Goal: Check status: Check status

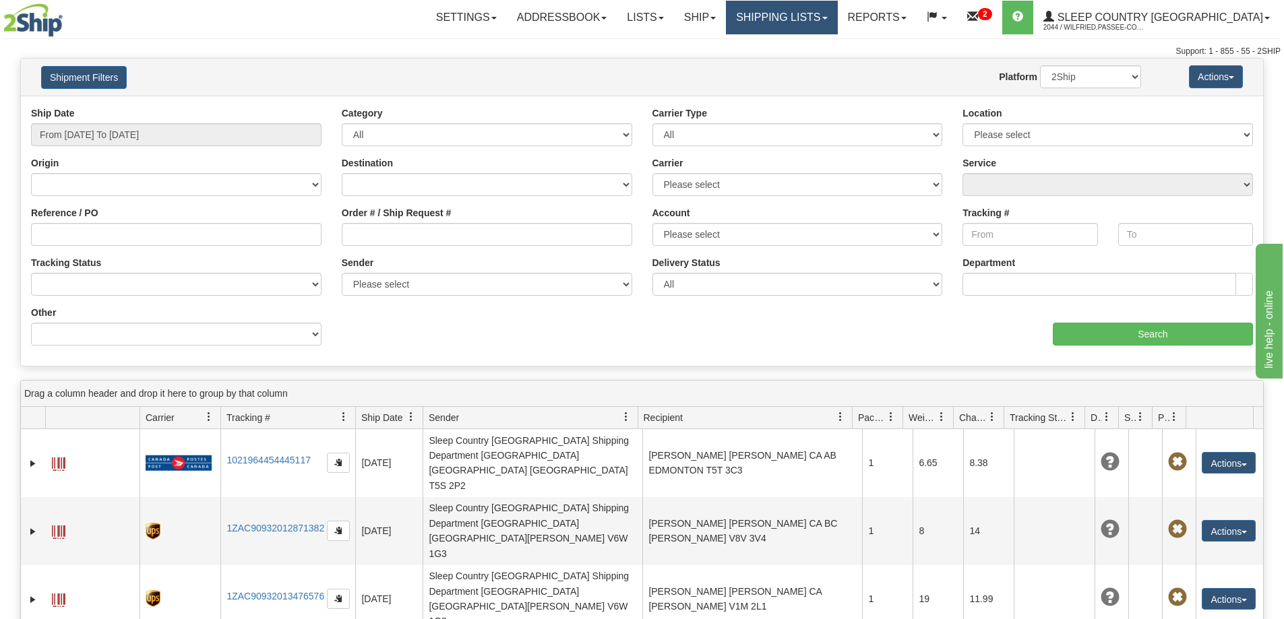
click at [837, 21] on link "Shipping lists" at bounding box center [781, 18] width 111 height 34
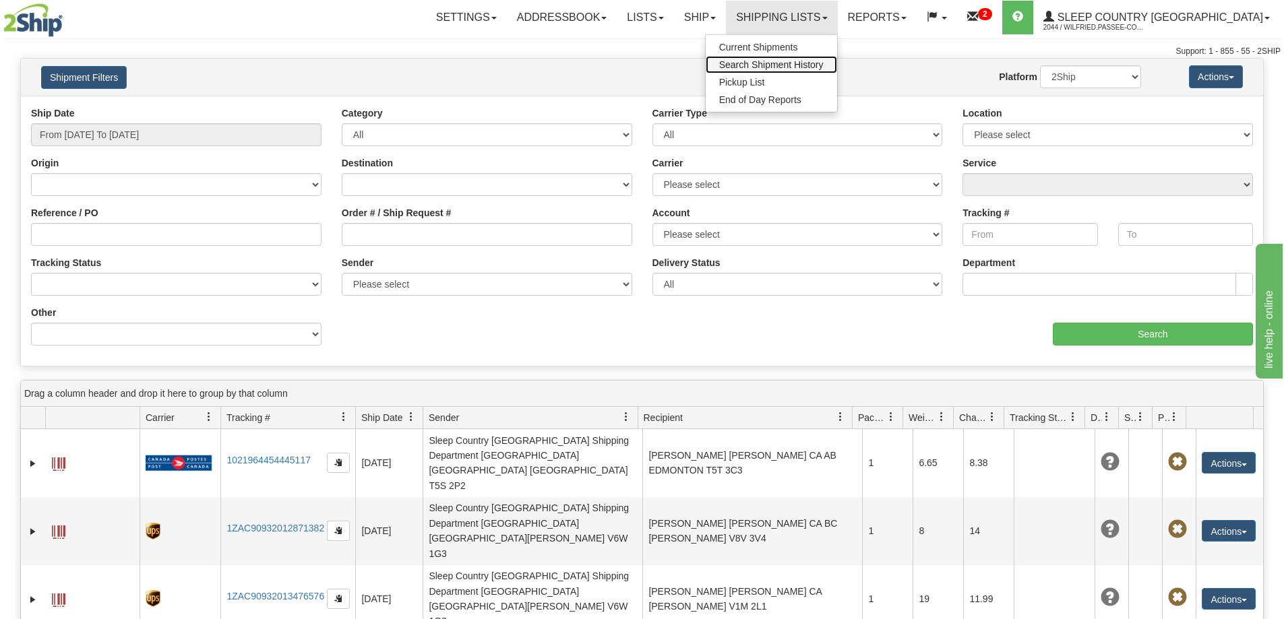
click at [823, 62] on span "Search Shipment History" at bounding box center [771, 64] width 104 height 11
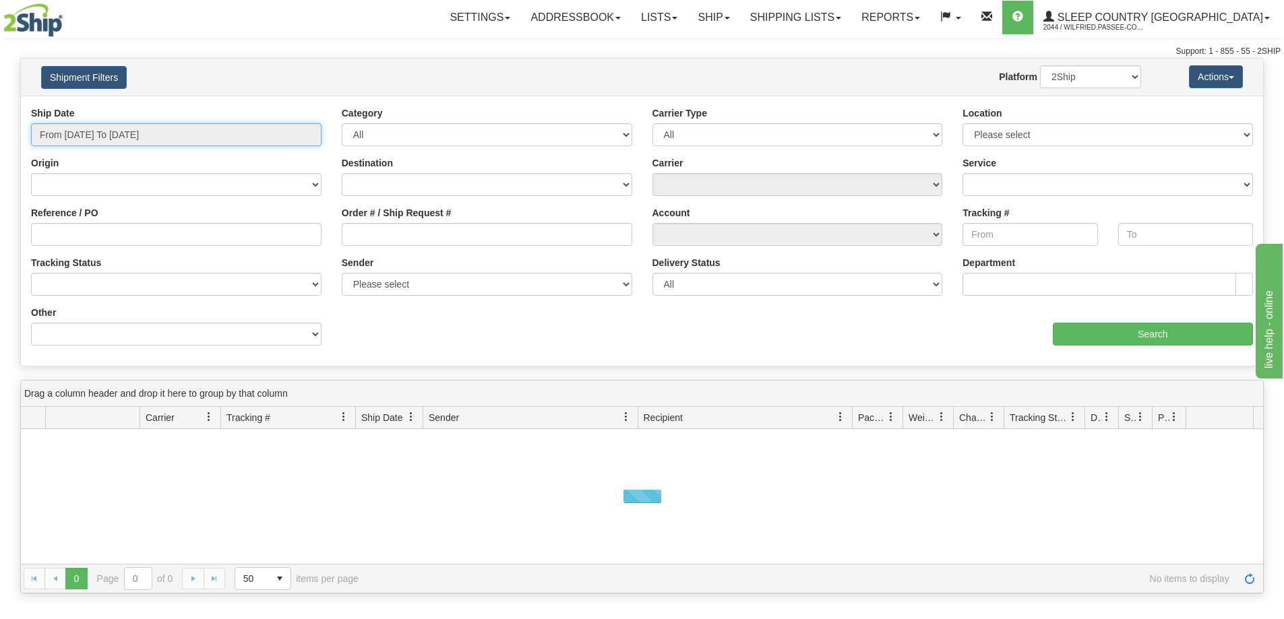
click at [154, 129] on input "From [DATE] To [DATE]" at bounding box center [176, 134] width 290 height 23
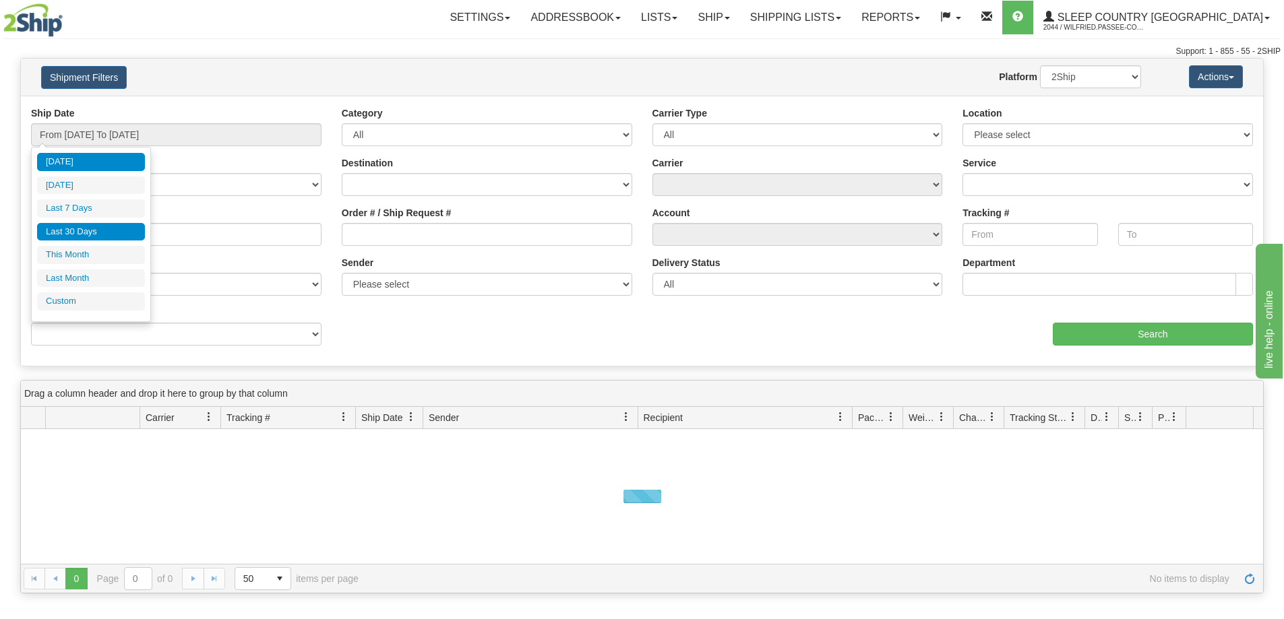
click at [121, 232] on li "Last 30 Days" at bounding box center [91, 232] width 108 height 18
type input "From [DATE] To [DATE]"
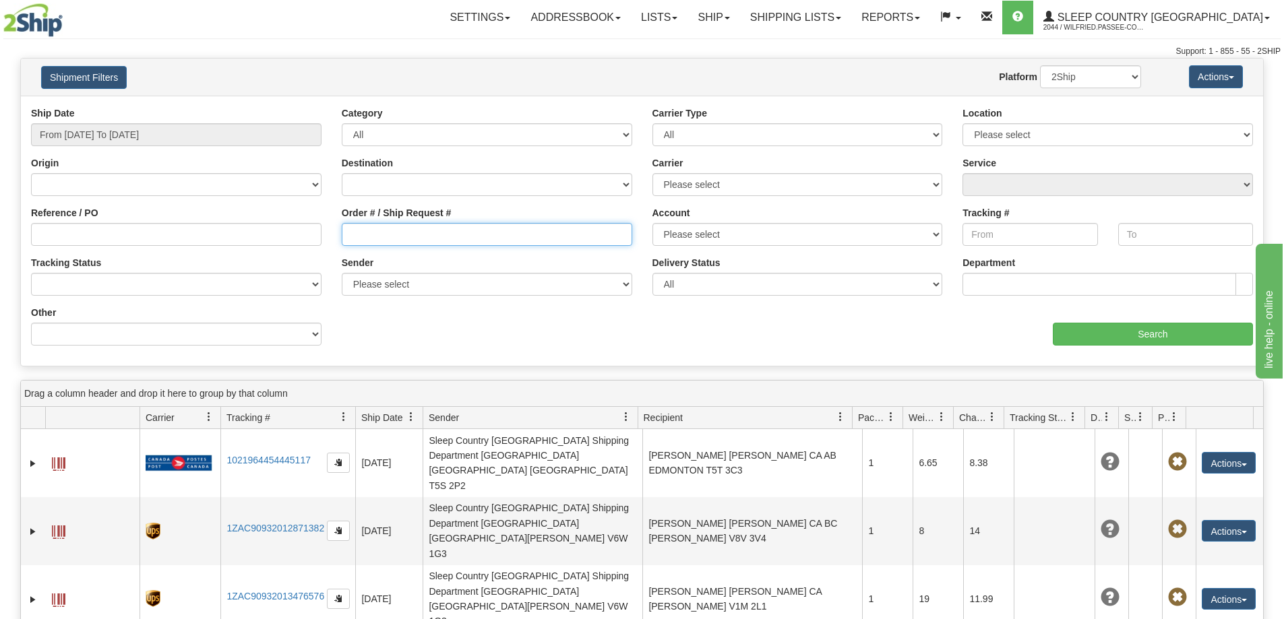
click at [393, 236] on input "Order # / Ship Request #" at bounding box center [487, 234] width 290 height 23
paste input "9000I041690"
type input "9000I041690"
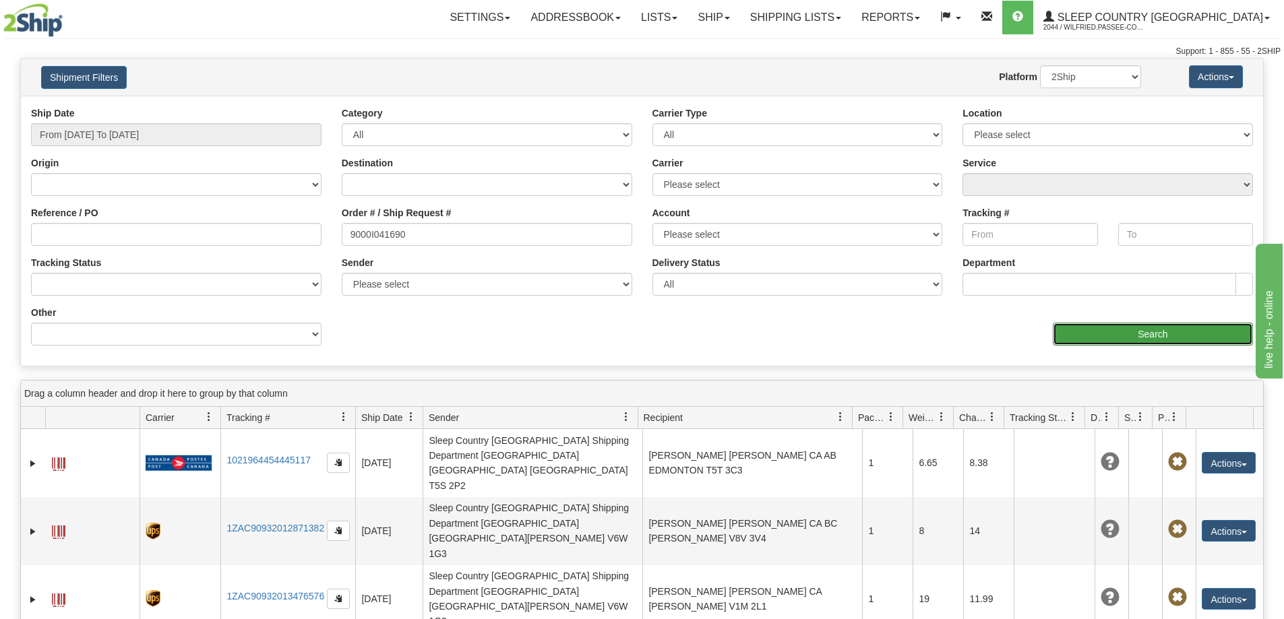
click at [1086, 337] on input "Search" at bounding box center [1153, 334] width 200 height 23
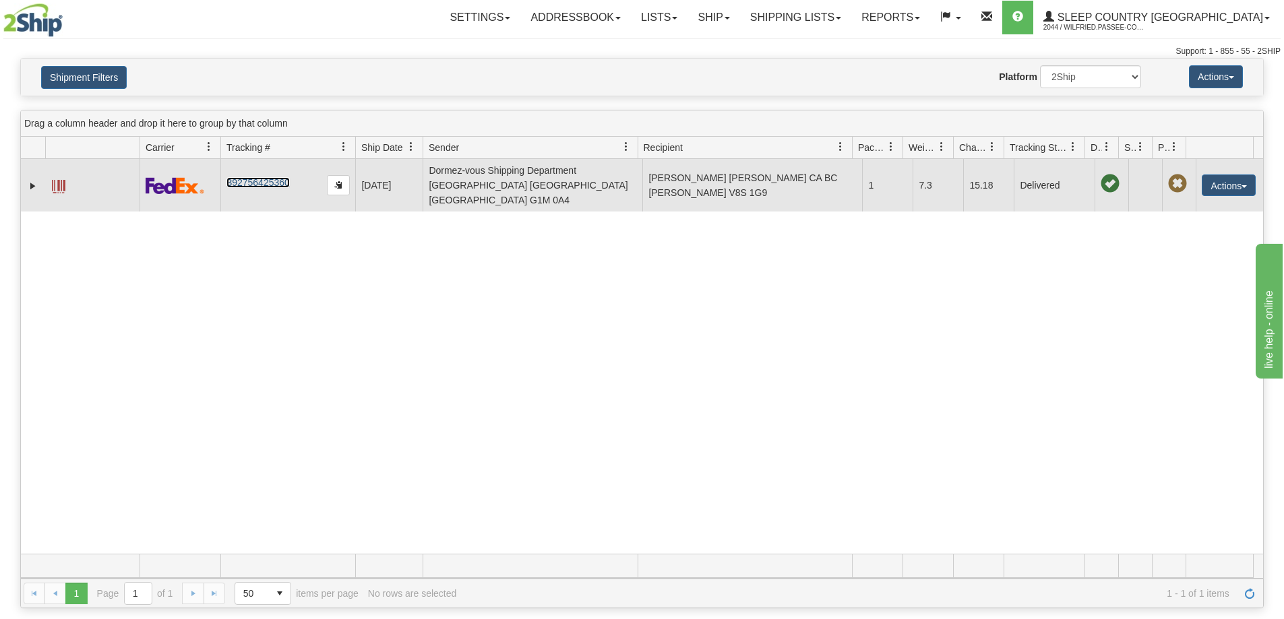
click at [262, 177] on link "392756425360" at bounding box center [257, 182] width 63 height 11
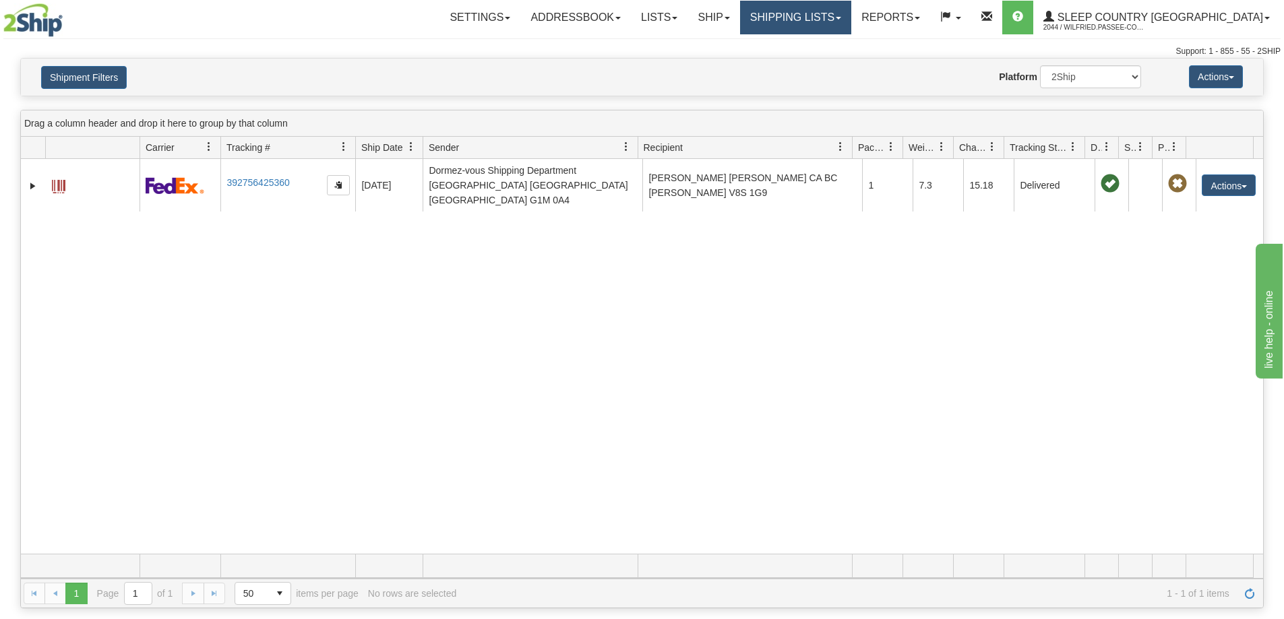
click at [835, 24] on link "Shipping lists" at bounding box center [795, 18] width 111 height 34
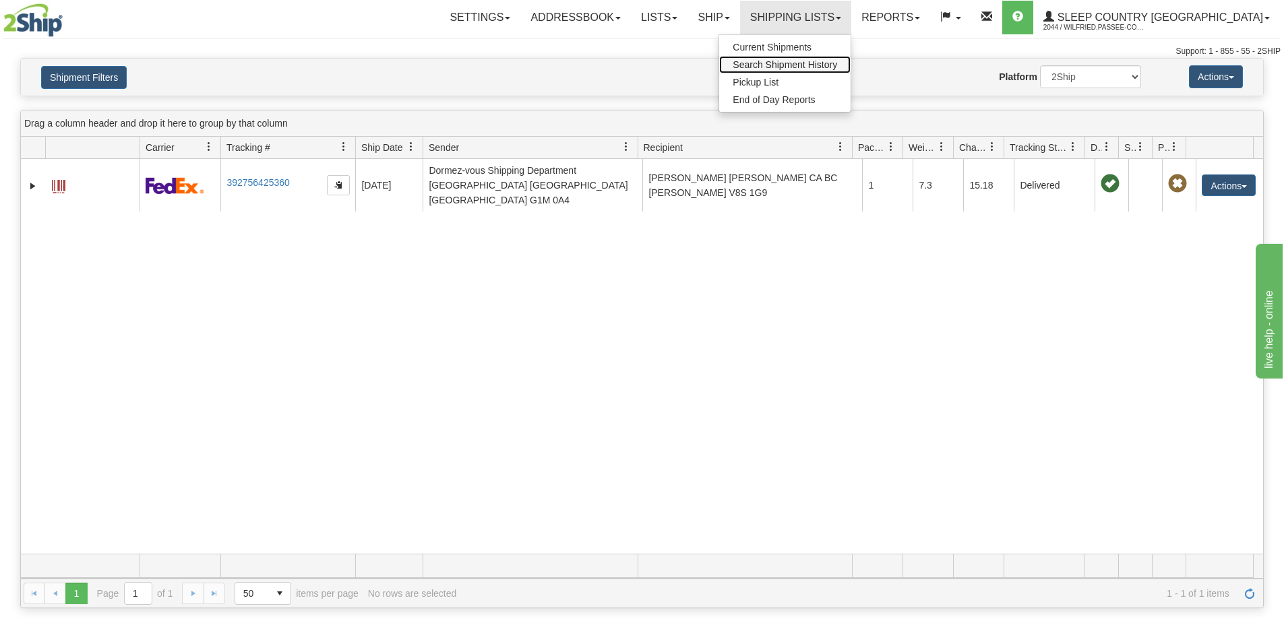
drag, startPoint x: 837, startPoint y: 63, endPoint x: 782, endPoint y: 139, distance: 93.7
click at [837, 65] on span "Search Shipment History" at bounding box center [784, 64] width 104 height 11
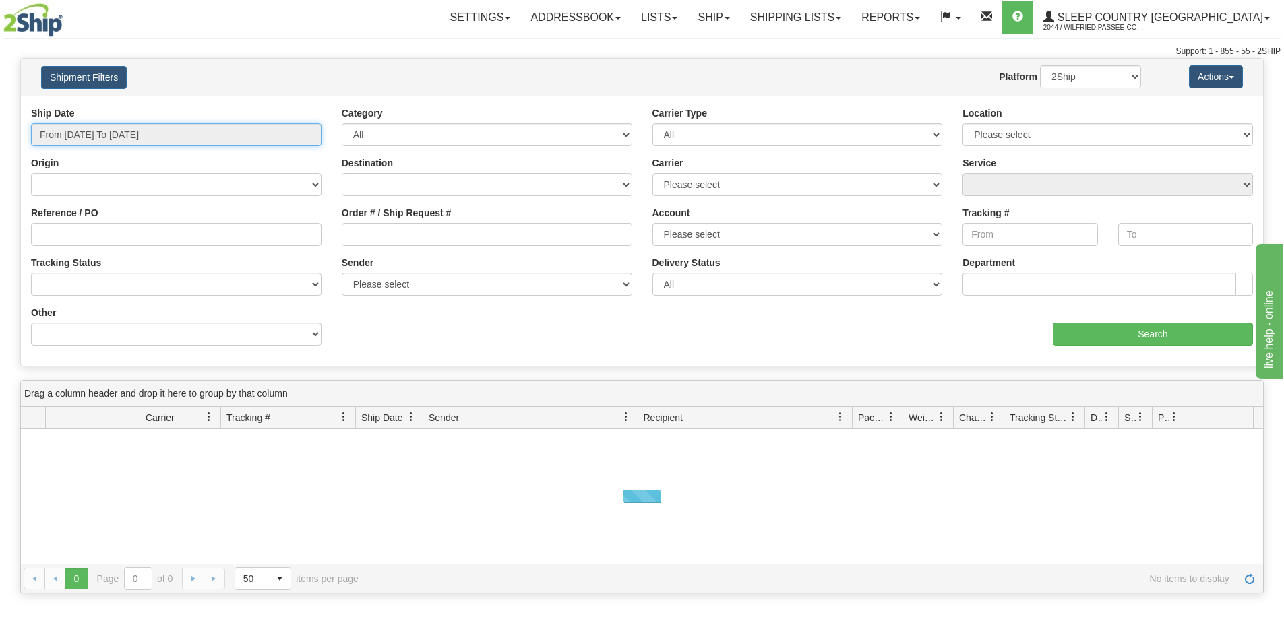
click at [139, 139] on input "From [DATE] To [DATE]" at bounding box center [176, 134] width 290 height 23
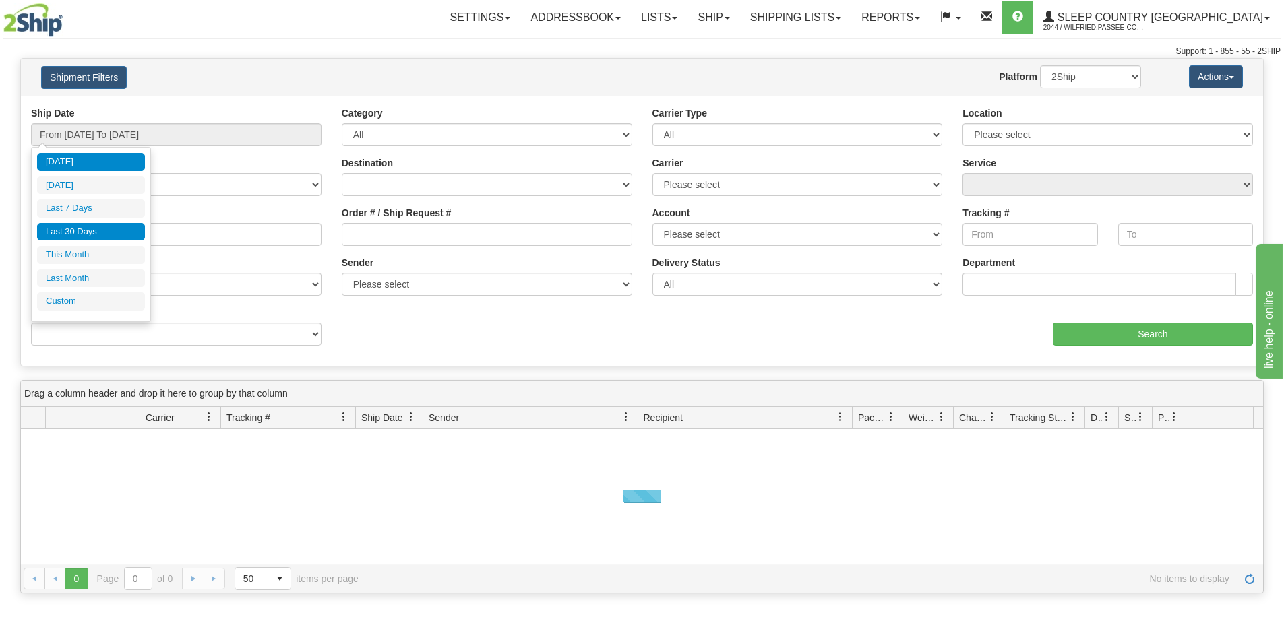
click at [107, 231] on li "Last 30 Days" at bounding box center [91, 232] width 108 height 18
type input "From [DATE] To [DATE]"
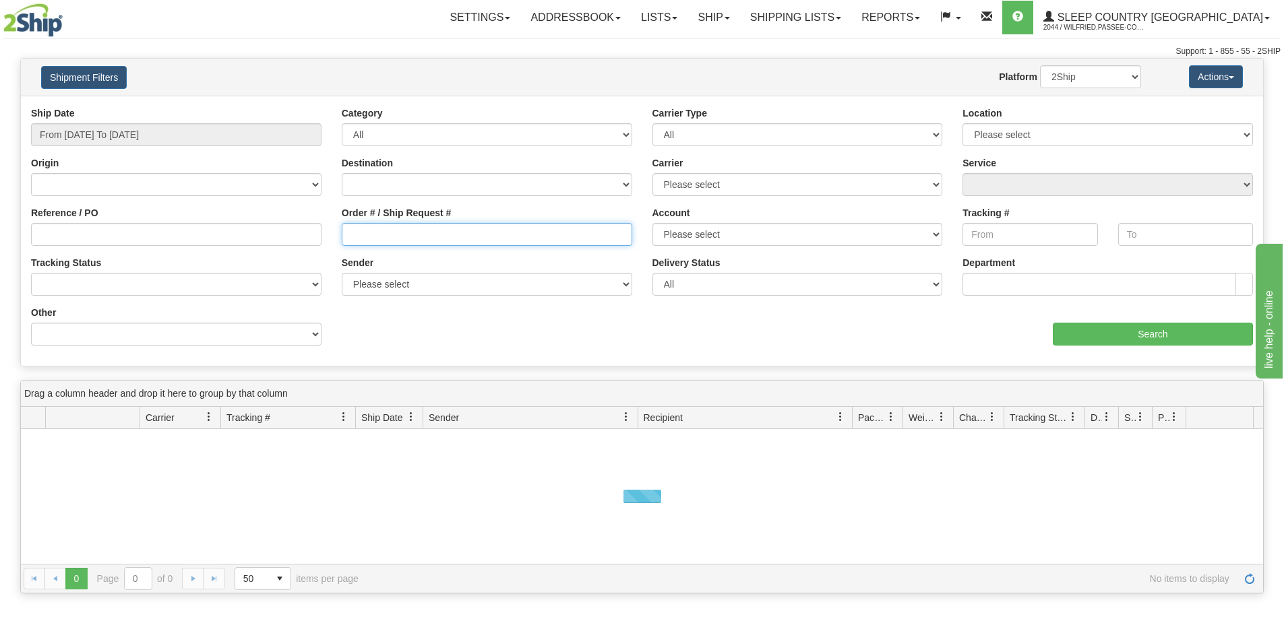
drag, startPoint x: 394, startPoint y: 243, endPoint x: 515, endPoint y: 251, distance: 120.9
click at [396, 242] on input "Order # / Ship Request #" at bounding box center [487, 234] width 290 height 23
paste input "9000I050994"
type input "9000I050994"
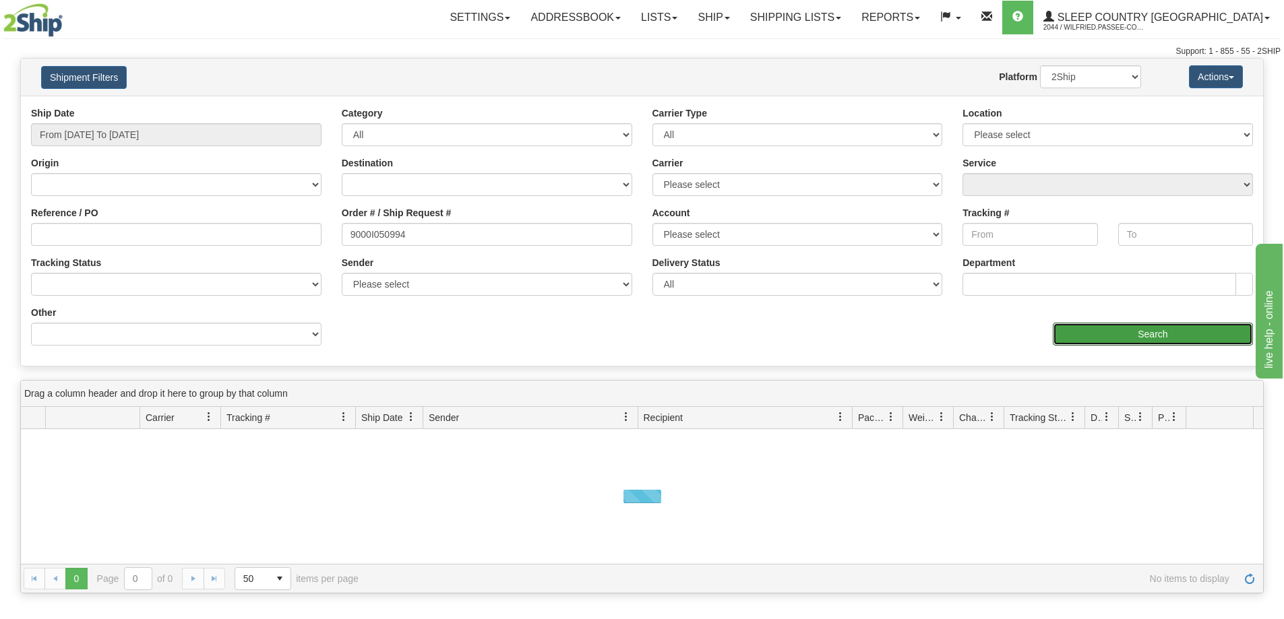
drag, startPoint x: 1152, startPoint y: 326, endPoint x: 814, endPoint y: 336, distance: 338.4
click at [1150, 327] on input "Search" at bounding box center [1153, 334] width 200 height 23
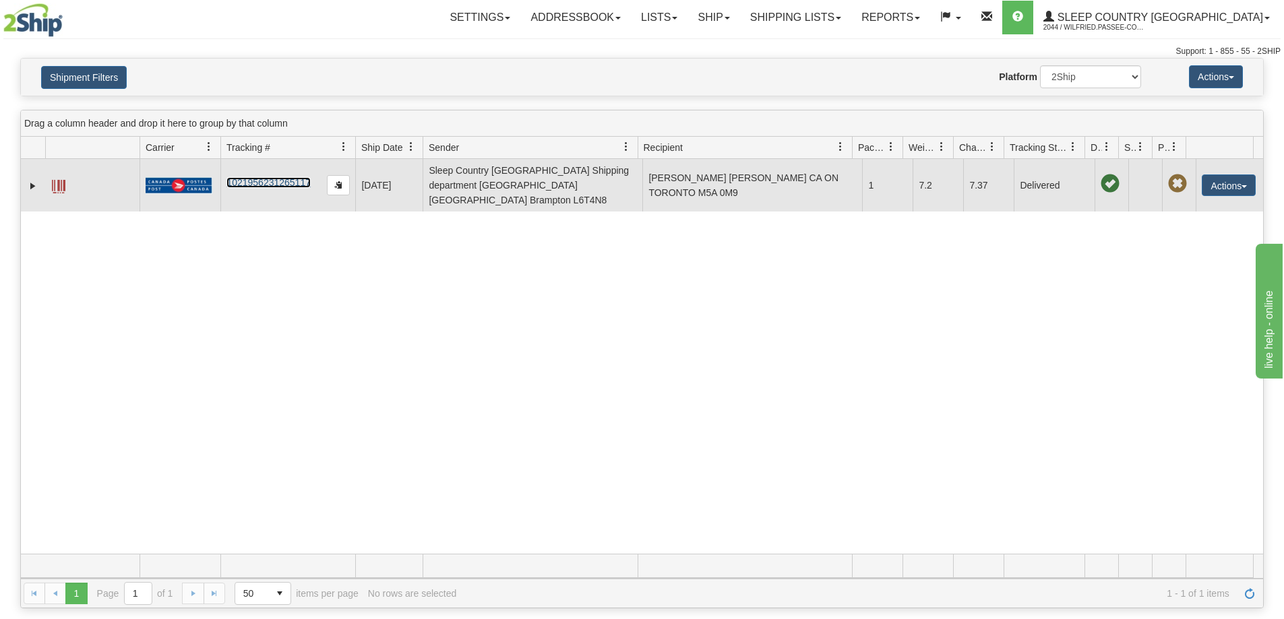
click at [295, 177] on link "1021956231265117" at bounding box center [268, 182] width 84 height 11
